Goal: Feedback & Contribution: Submit feedback/report problem

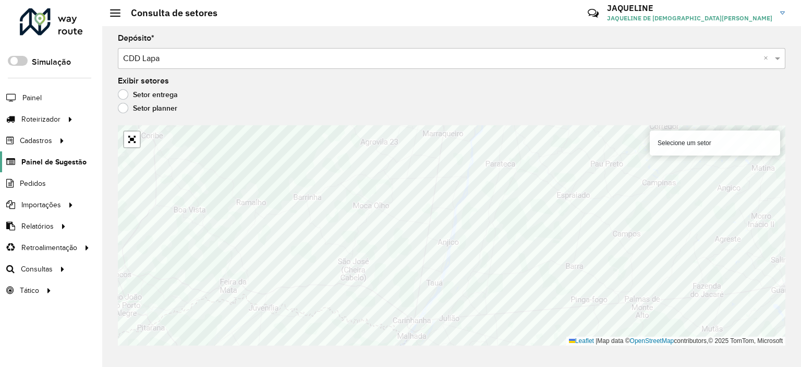
click at [33, 168] on link "Painel de Sugestão" at bounding box center [43, 161] width 87 height 21
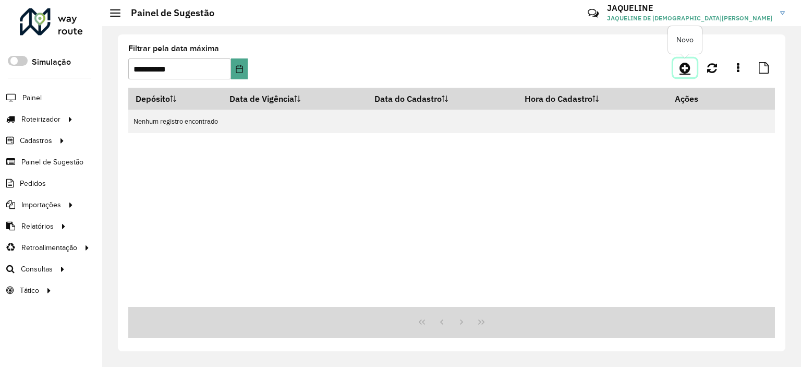
click at [684, 69] on icon at bounding box center [685, 68] width 11 height 13
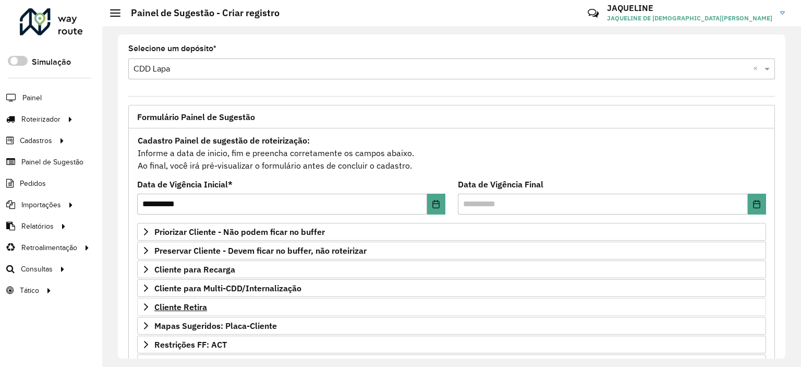
scroll to position [149, 0]
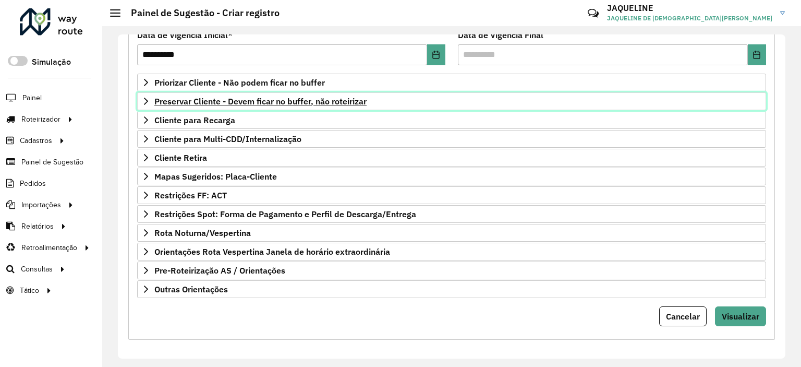
click at [142, 100] on icon at bounding box center [146, 101] width 8 height 8
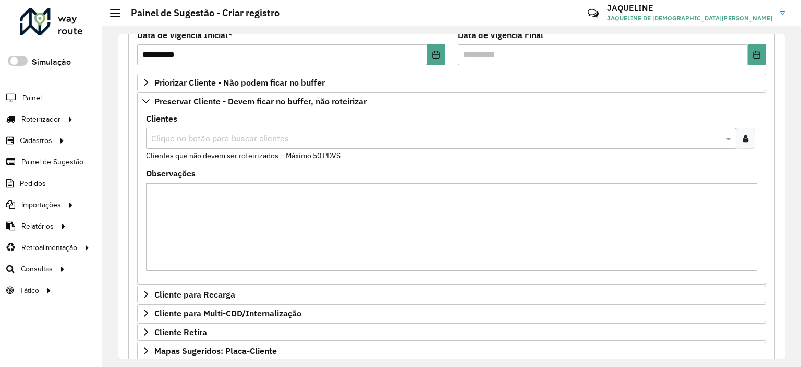
click at [186, 138] on input "text" at bounding box center [436, 139] width 575 height 13
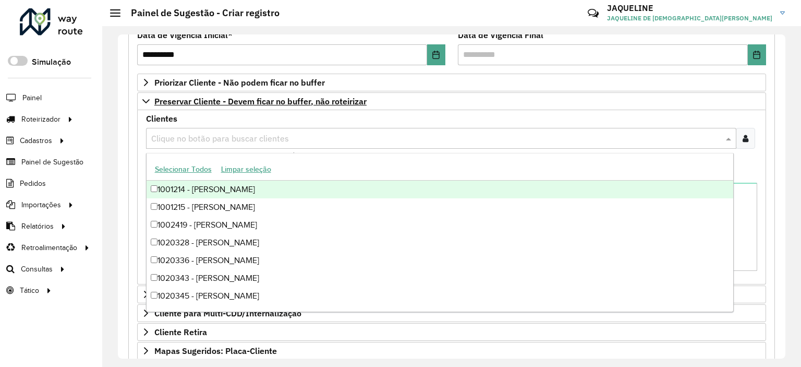
click at [187, 141] on input "text" at bounding box center [436, 139] width 575 height 13
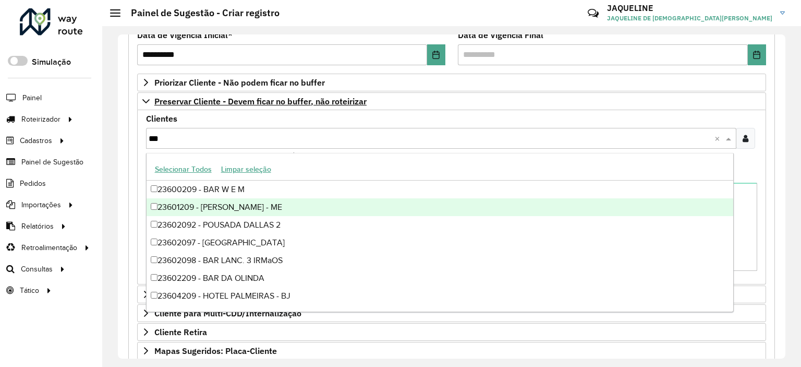
type input "****"
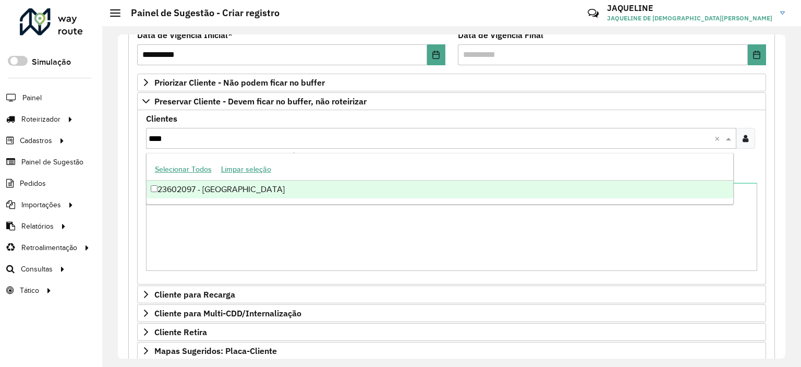
click at [334, 192] on div "23602097 - [GEOGRAPHIC_DATA]" at bounding box center [440, 190] width 587 height 18
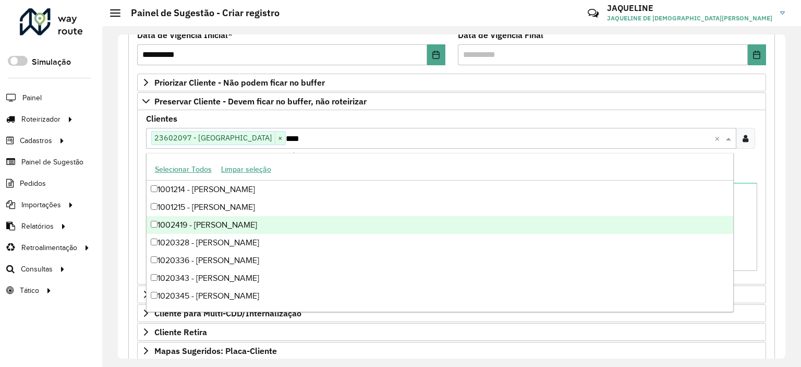
click at [125, 209] on div "**********" at bounding box center [452, 235] width 660 height 558
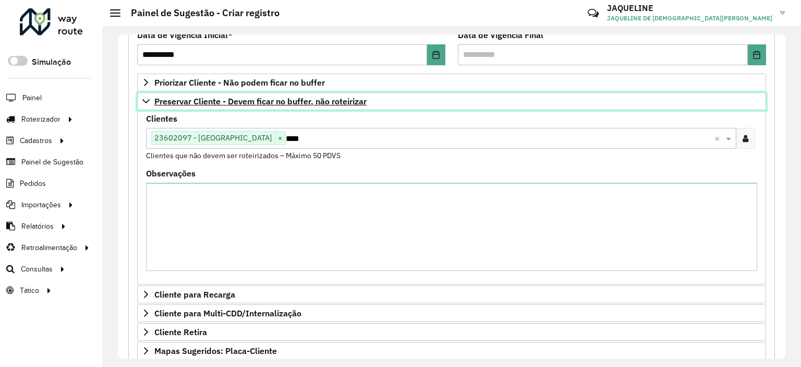
click at [151, 98] on link "Preservar Cliente - Devem ficar no buffer, não roteirizar" at bounding box center [451, 101] width 629 height 18
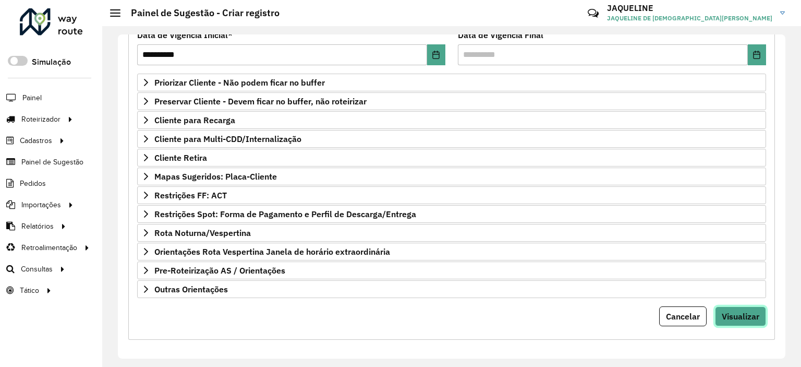
click at [745, 306] on button "Visualizar" at bounding box center [740, 316] width 51 height 20
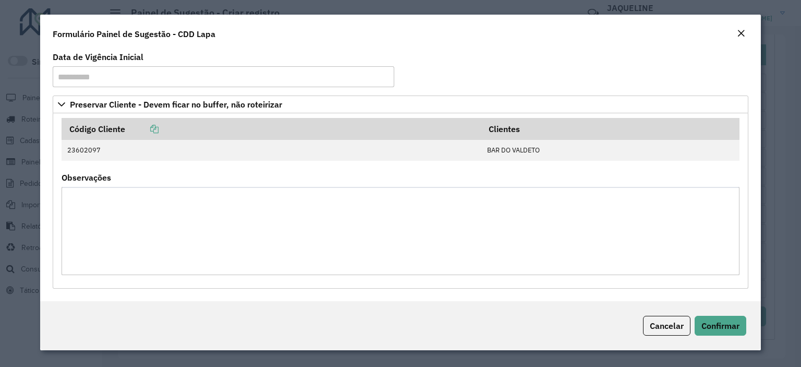
click at [738, 340] on div "Cancelar Confirmar" at bounding box center [400, 325] width 721 height 49
click at [730, 329] on span "Confirmar" at bounding box center [721, 325] width 38 height 10
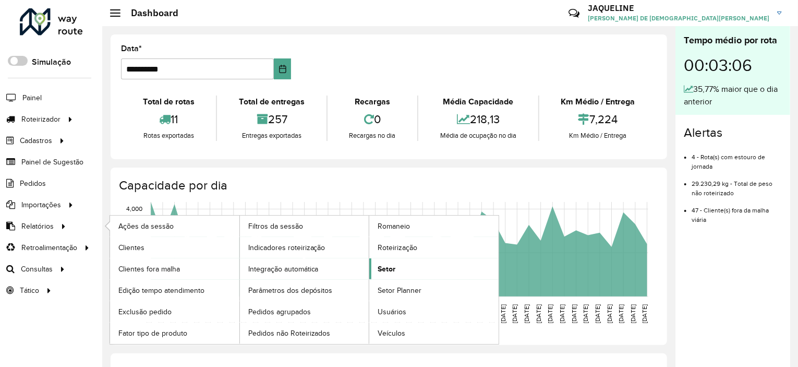
click at [402, 264] on link "Setor" at bounding box center [433, 268] width 129 height 21
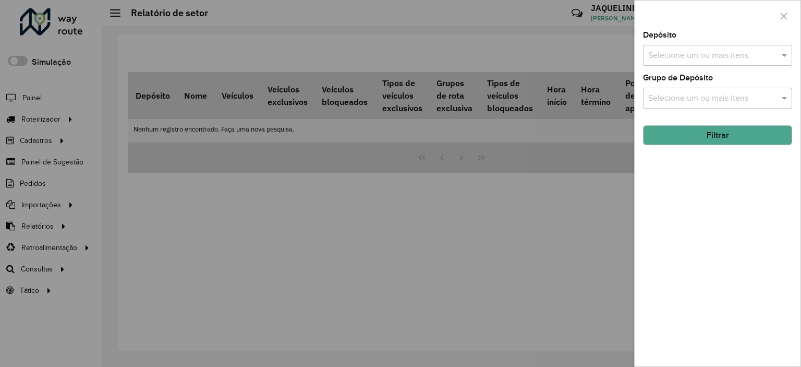
click at [315, 214] on div at bounding box center [400, 183] width 801 height 367
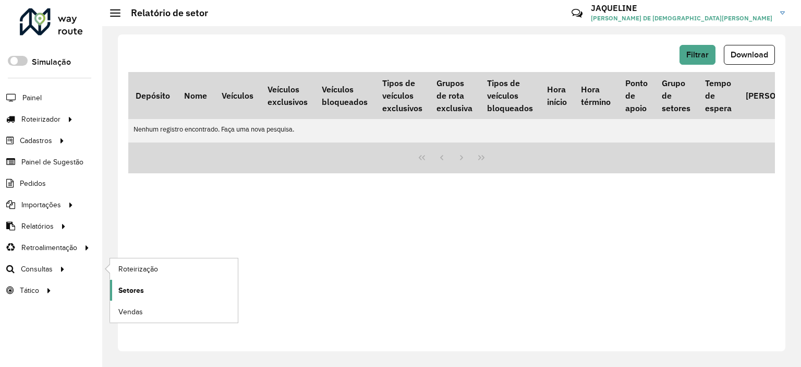
click at [151, 284] on link "Setores" at bounding box center [174, 290] width 128 height 21
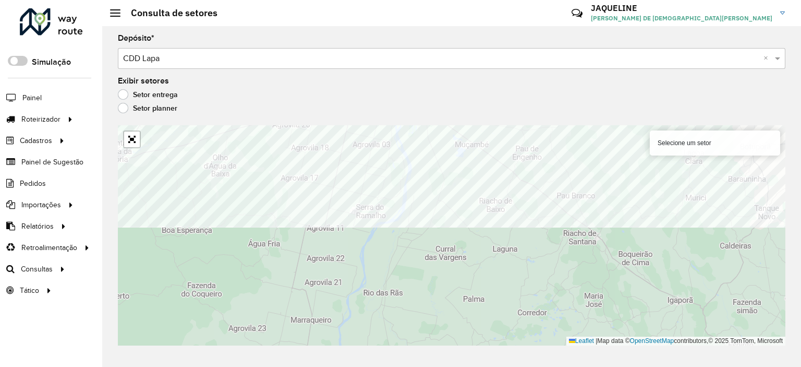
click at [655, 153] on div "Selecione um setor Leaflet | Map data © OpenStreetMap contributors,© 2025 TomTo…" at bounding box center [452, 235] width 668 height 220
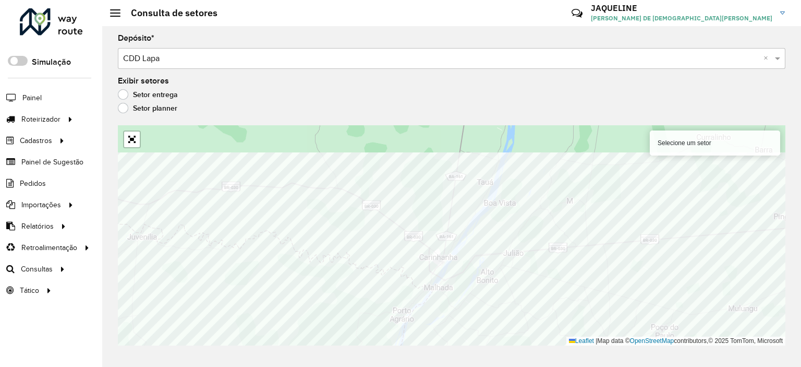
click at [409, 348] on div "Depósito * Selecione um depósito × CDD Lapa × Exibir setores Setor entrega Seto…" at bounding box center [451, 196] width 699 height 341
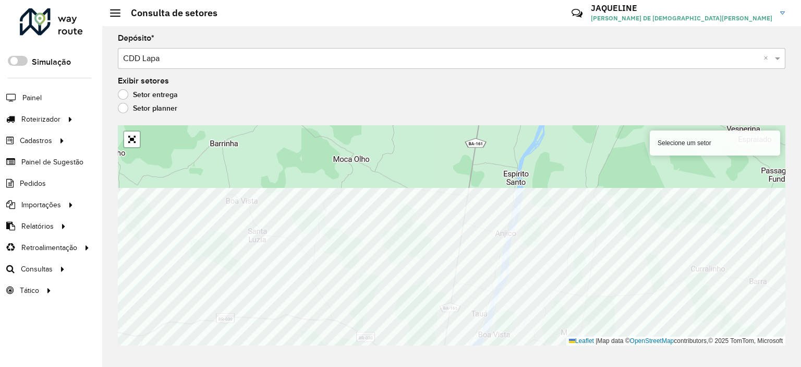
click at [253, 365] on div "Depósito * Selecione um depósito × CDD Lapa × Exibir setores Setor entrega Seto…" at bounding box center [451, 196] width 699 height 341
